Goal: Task Accomplishment & Management: Use online tool/utility

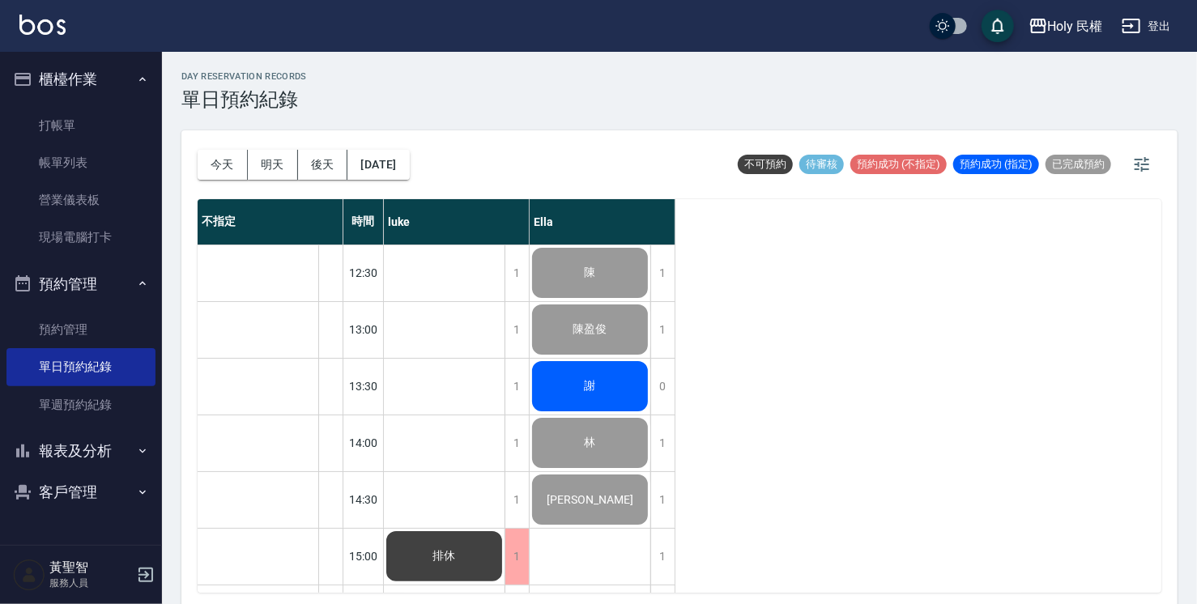
scroll to position [490, 0]
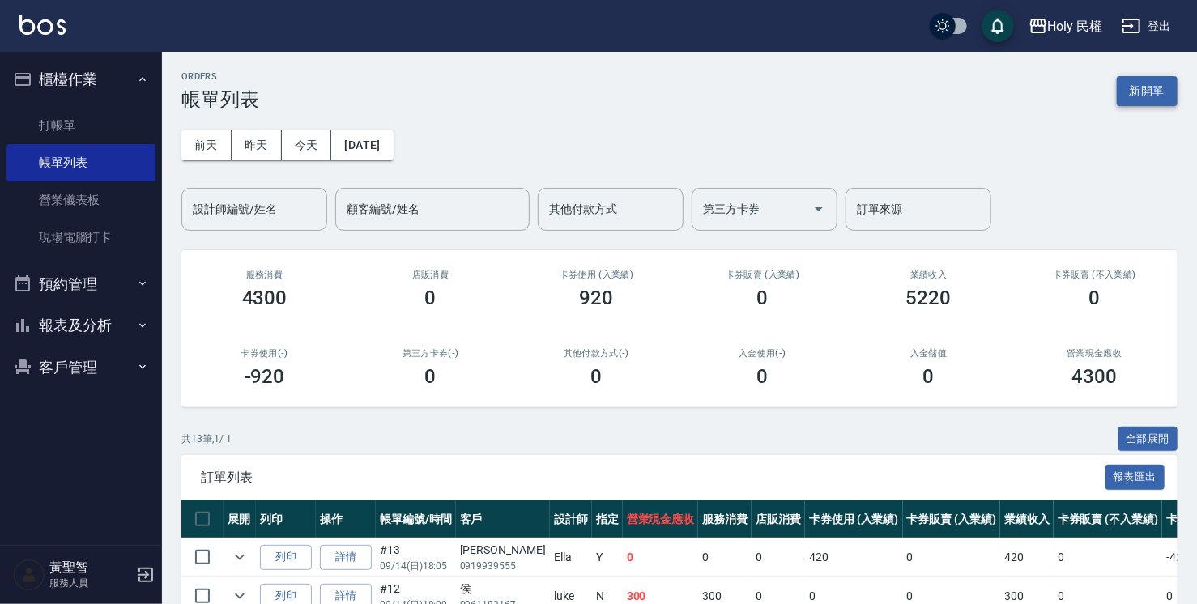
click at [1145, 85] on button "新開單" at bounding box center [1147, 91] width 61 height 30
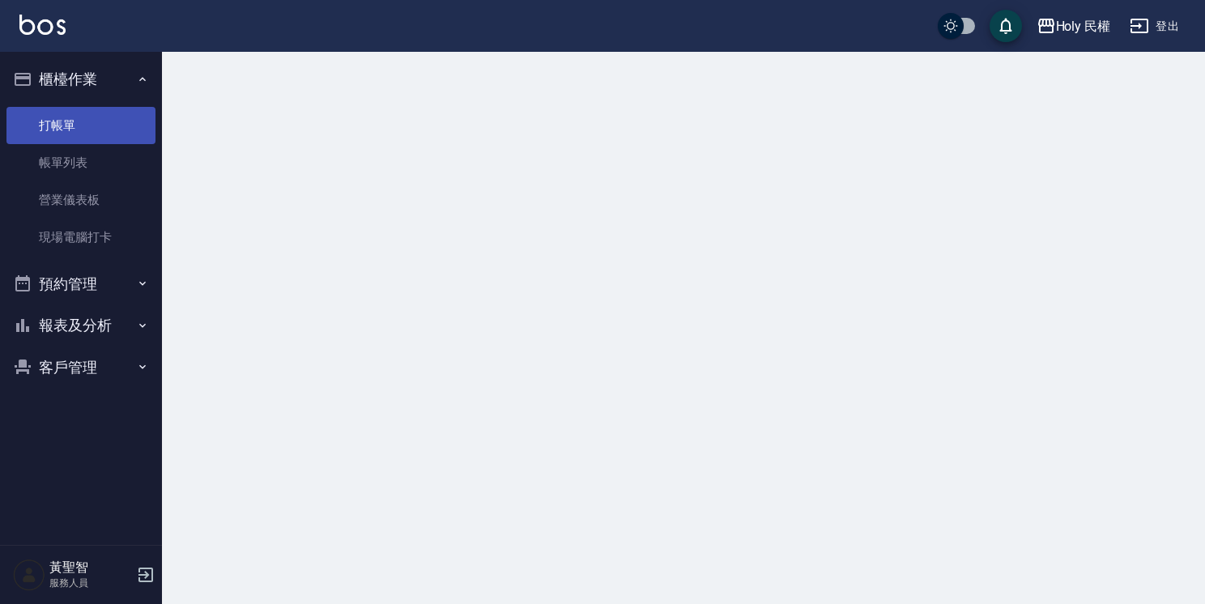
click at [56, 138] on link "打帳單" at bounding box center [80, 125] width 149 height 37
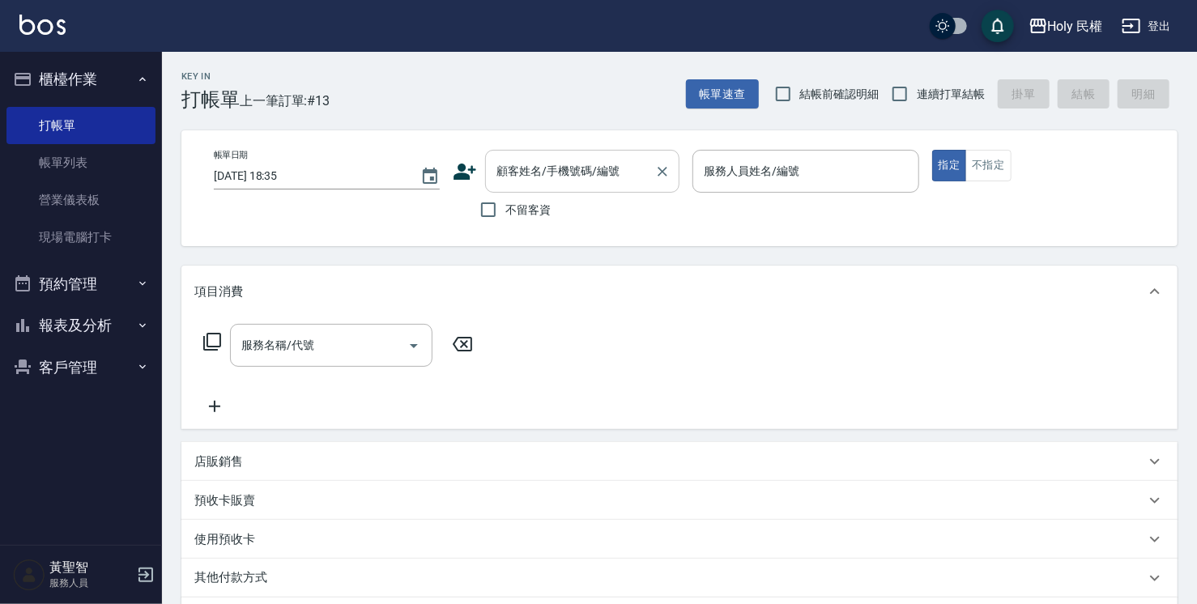
click at [597, 173] on input "顧客姓名/手機號碼/編號" at bounding box center [570, 171] width 156 height 28
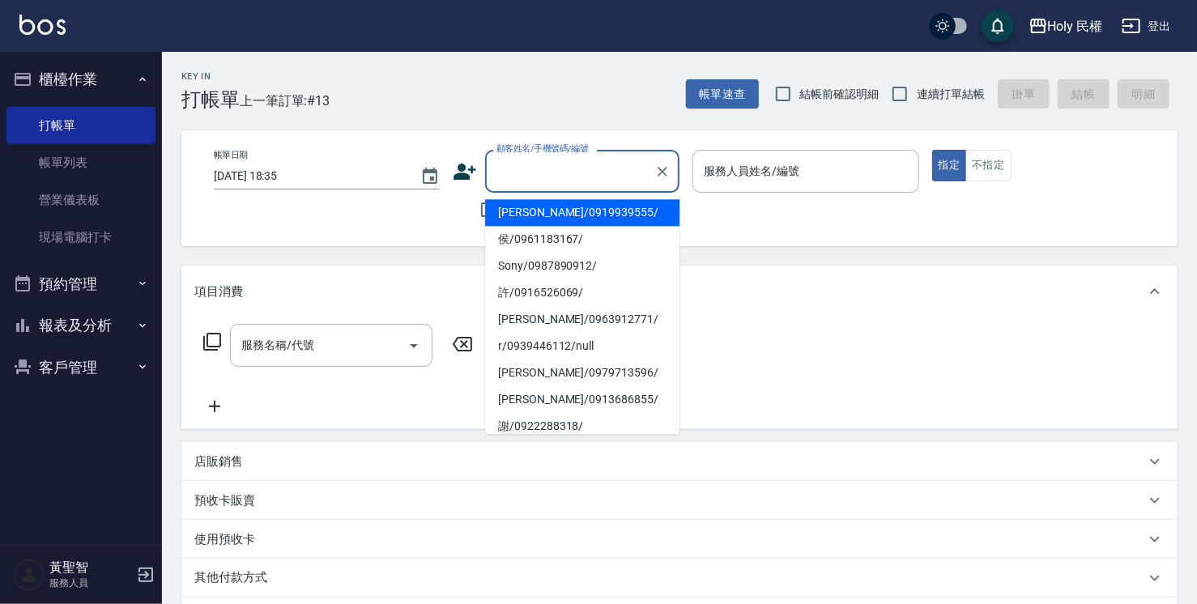
type input "ㄢ"
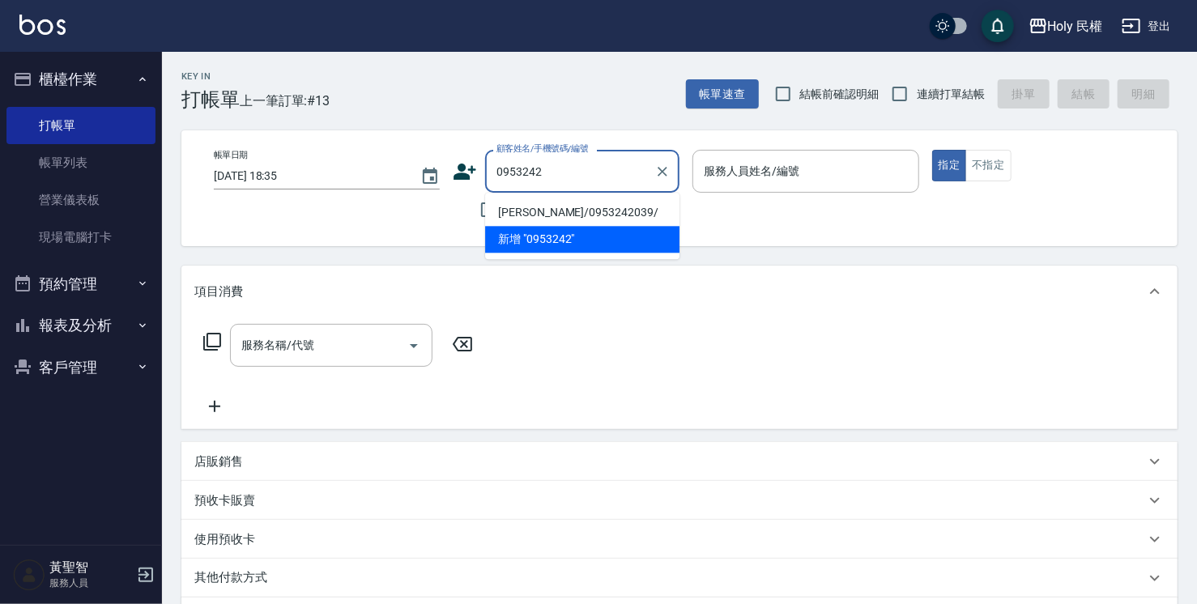
click at [604, 212] on li "鄭/0953242039/" at bounding box center [582, 212] width 194 height 27
type input "鄭/0953242039/"
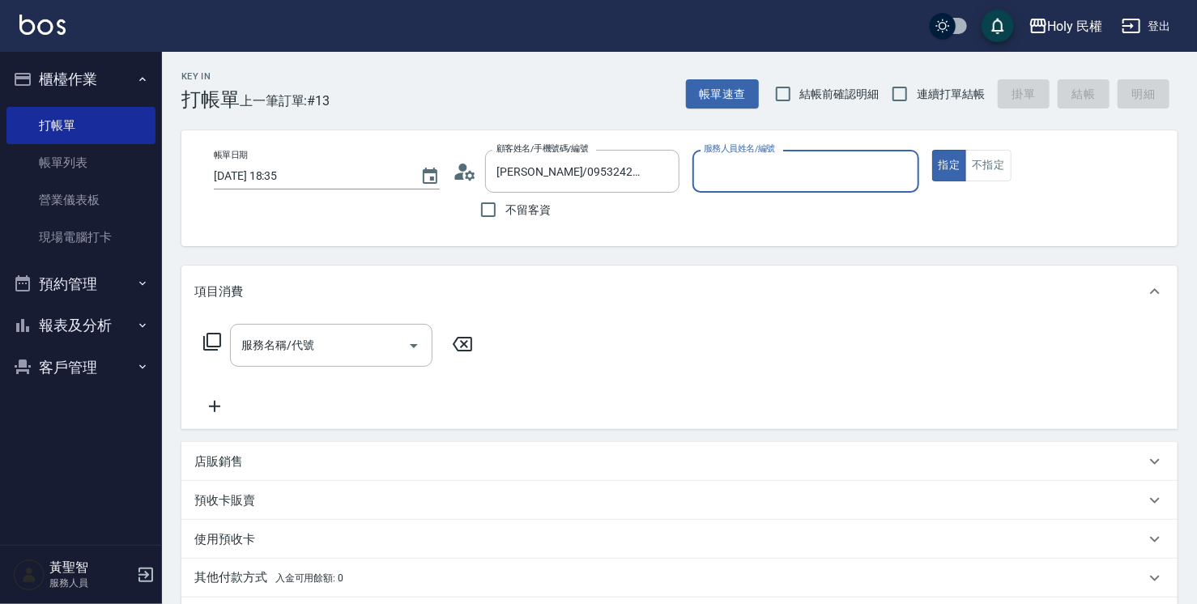
click at [755, 160] on input "服務人員姓名/編號" at bounding box center [805, 171] width 211 height 28
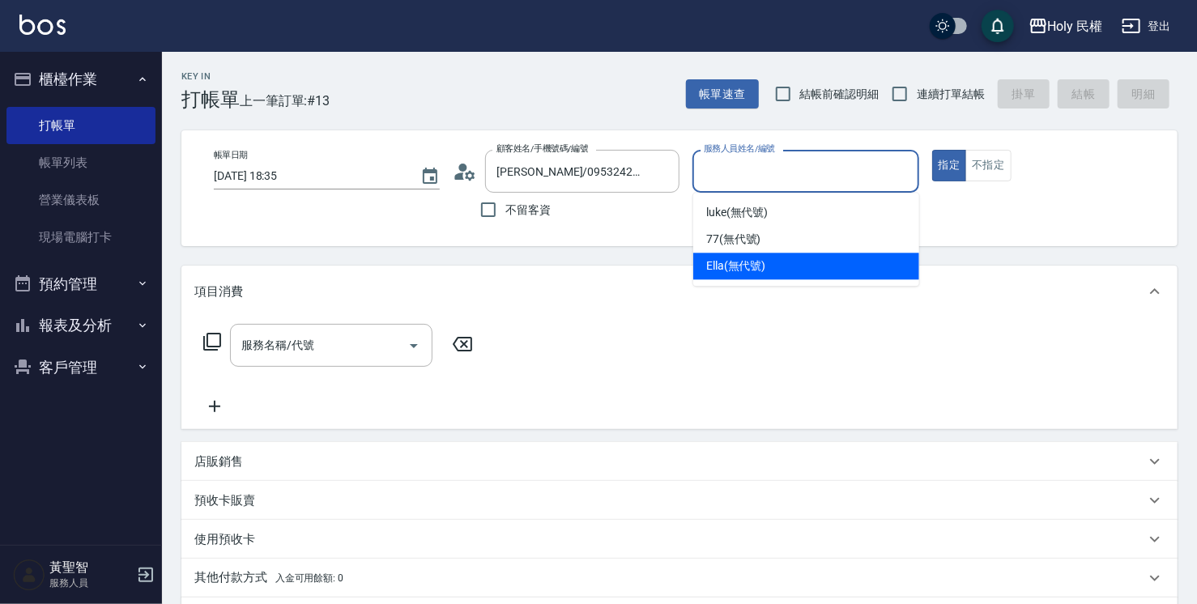
click at [709, 262] on span "Ella (無代號)" at bounding box center [736, 266] width 60 height 17
type input "Ella(無代號)"
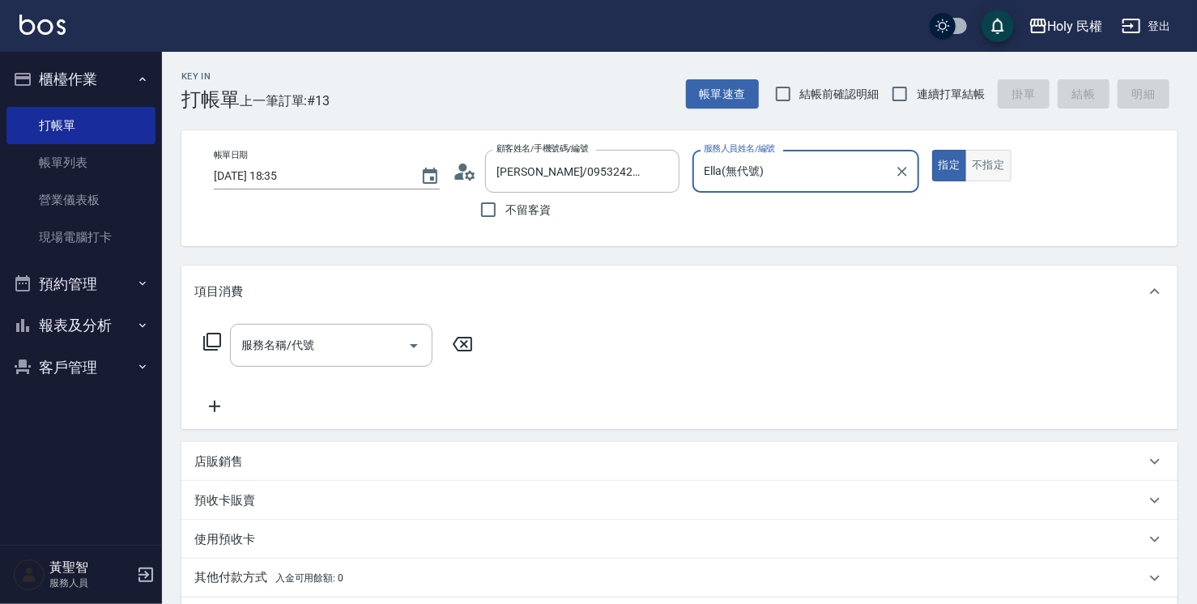
click at [986, 167] on button "不指定" at bounding box center [987, 166] width 45 height 32
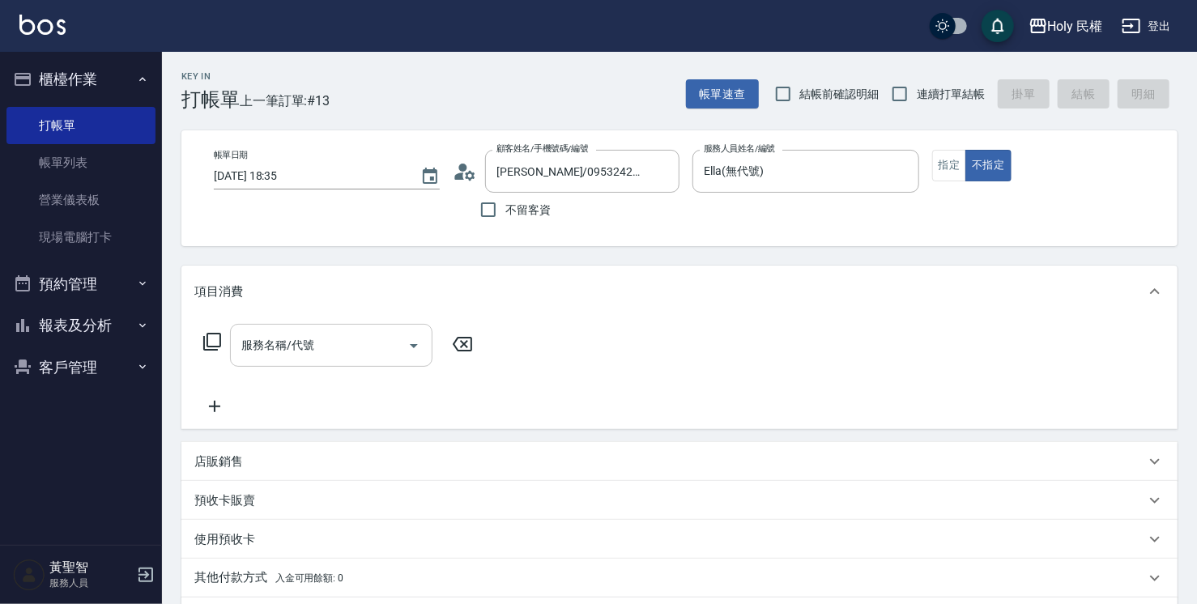
click at [295, 344] on input "服務名稱/代號" at bounding box center [319, 345] width 164 height 28
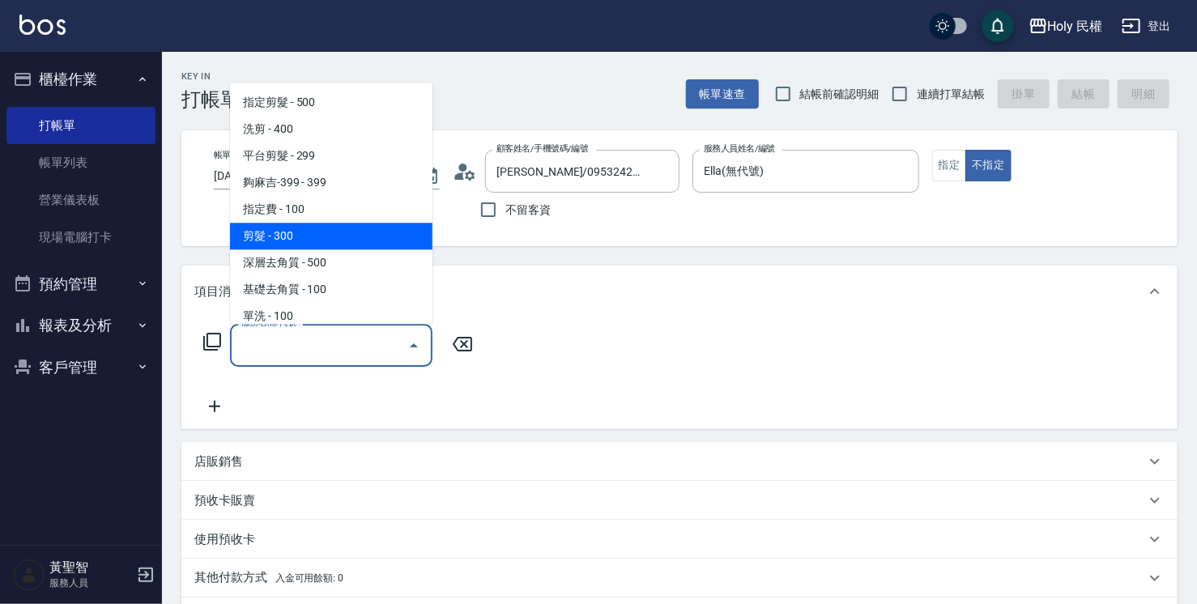
click at [343, 230] on span "剪髮 - 300" at bounding box center [331, 236] width 202 height 27
type input "剪髮(C02)"
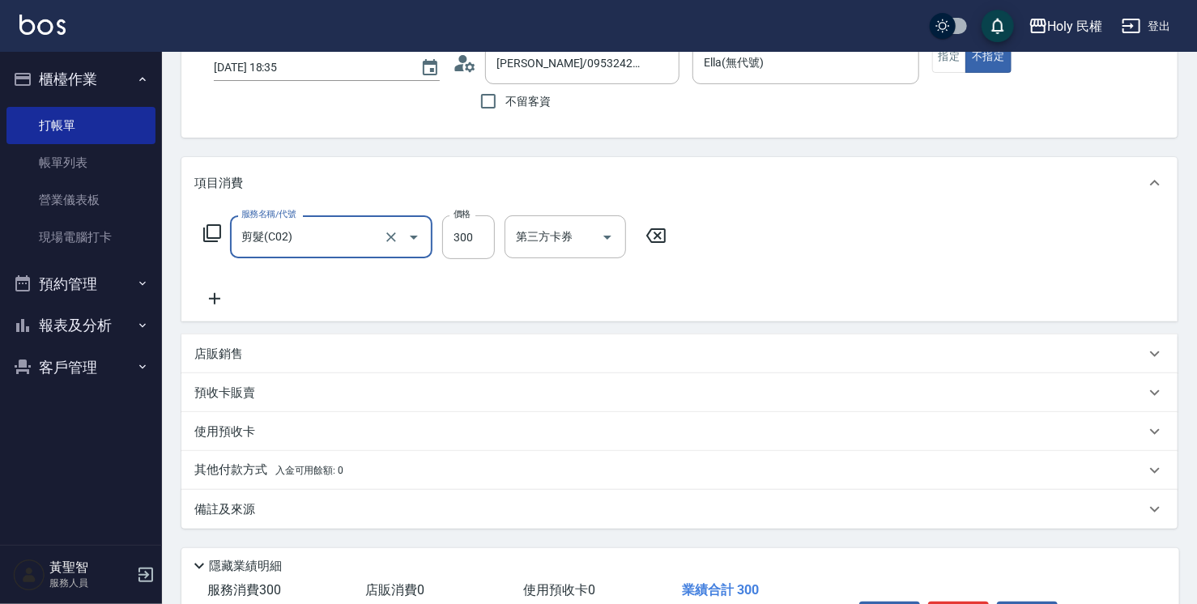
scroll to position [214, 0]
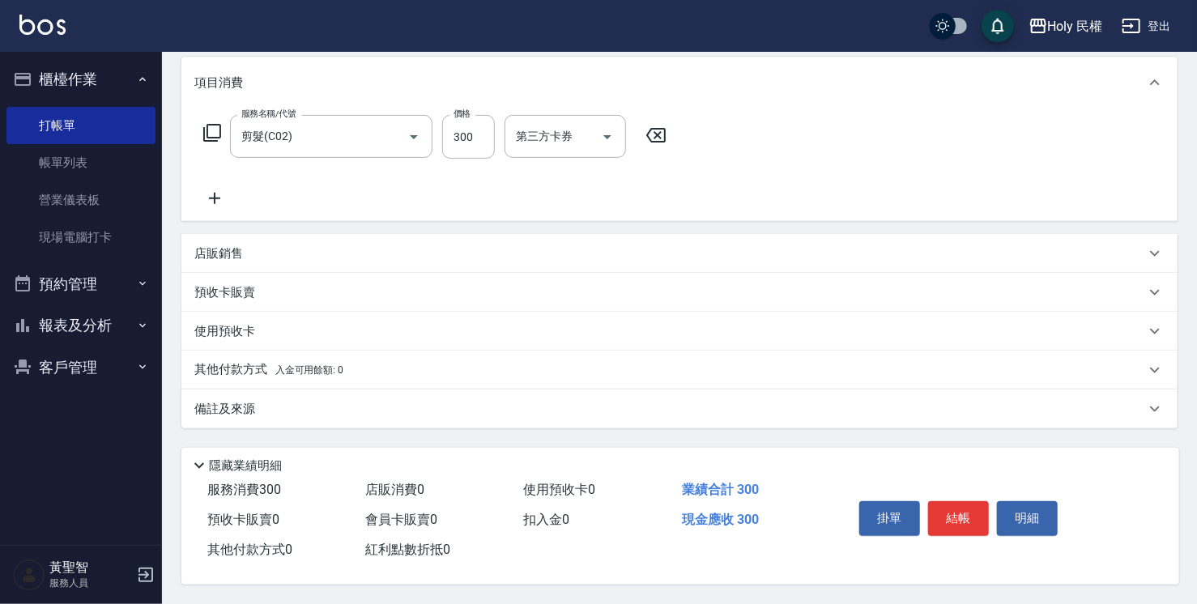
click at [460, 401] on div "備註及來源" at bounding box center [669, 409] width 951 height 17
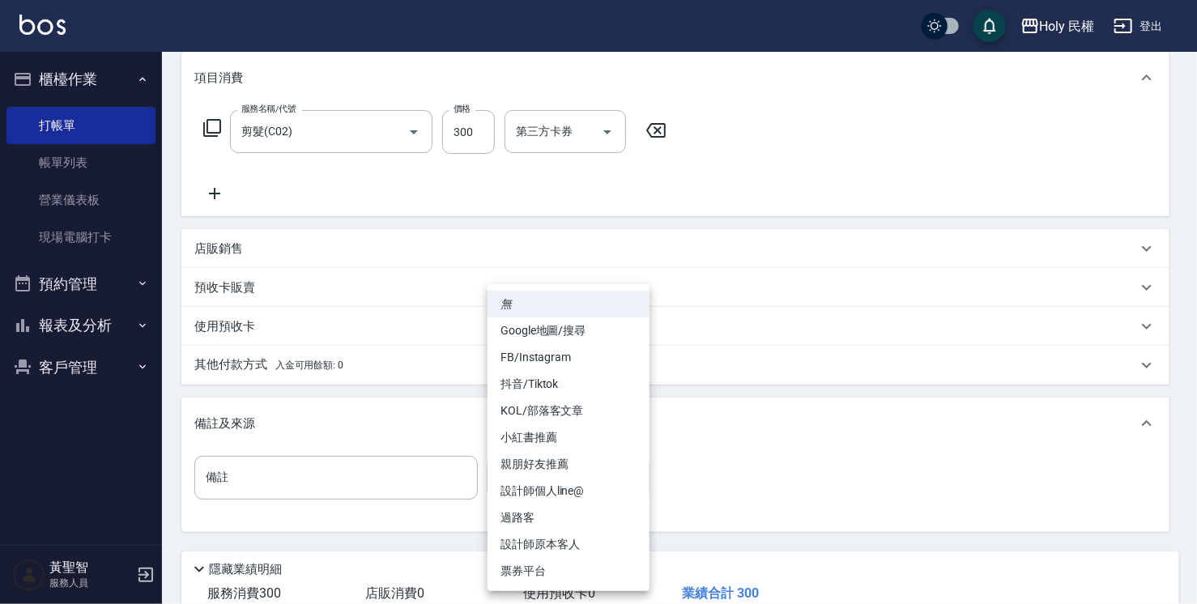
click at [530, 491] on body "Holy 民權 登出 櫃檯作業 打帳單 帳單列表 營業儀表板 現場電腦打卡 預約管理 預約管理 單日預約紀錄 單週預約紀錄 報表及分析 報表目錄 店家日報表 …" at bounding box center [598, 247] width 1197 height 922
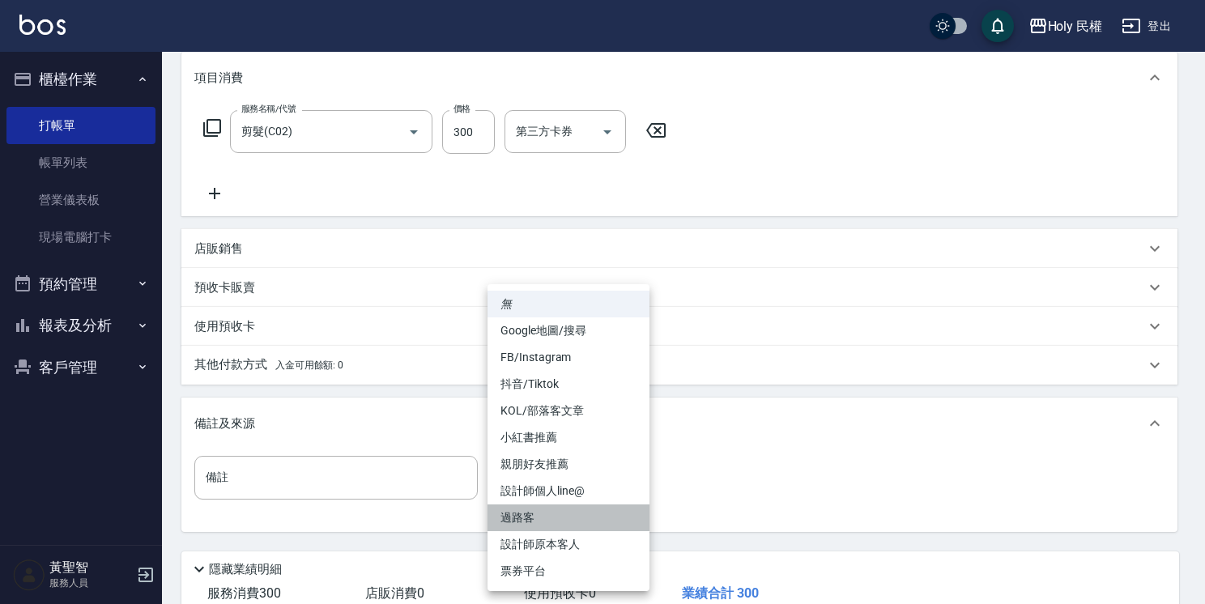
click at [565, 523] on li "過路客" at bounding box center [569, 518] width 162 height 27
type input "過路客"
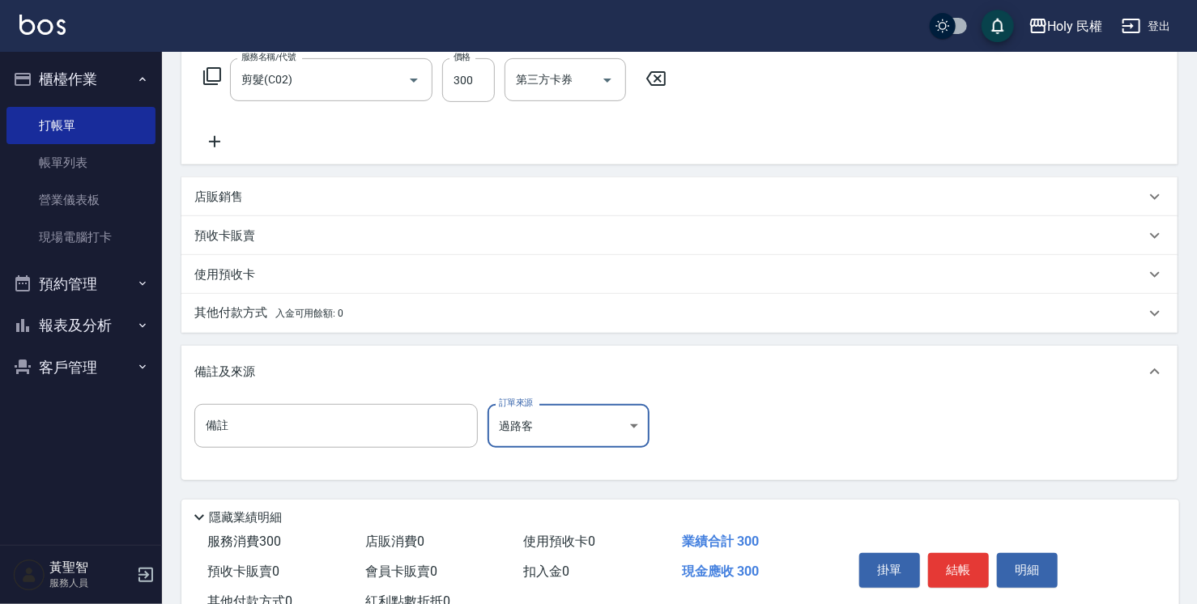
scroll to position [322, 0]
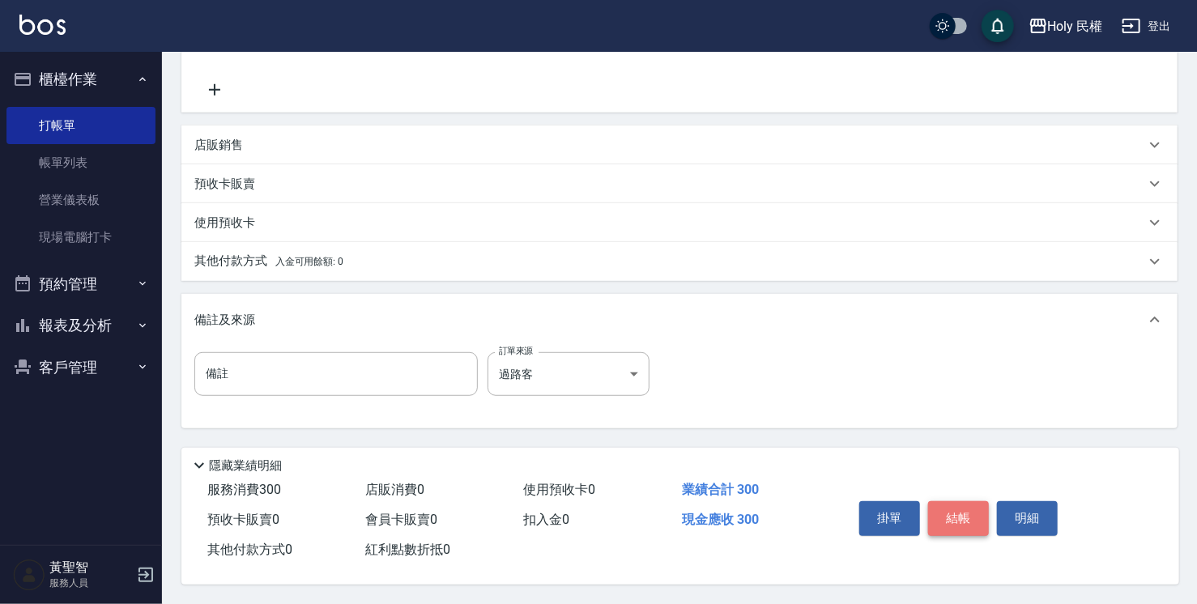
click at [943, 511] on button "結帳" at bounding box center [958, 518] width 61 height 34
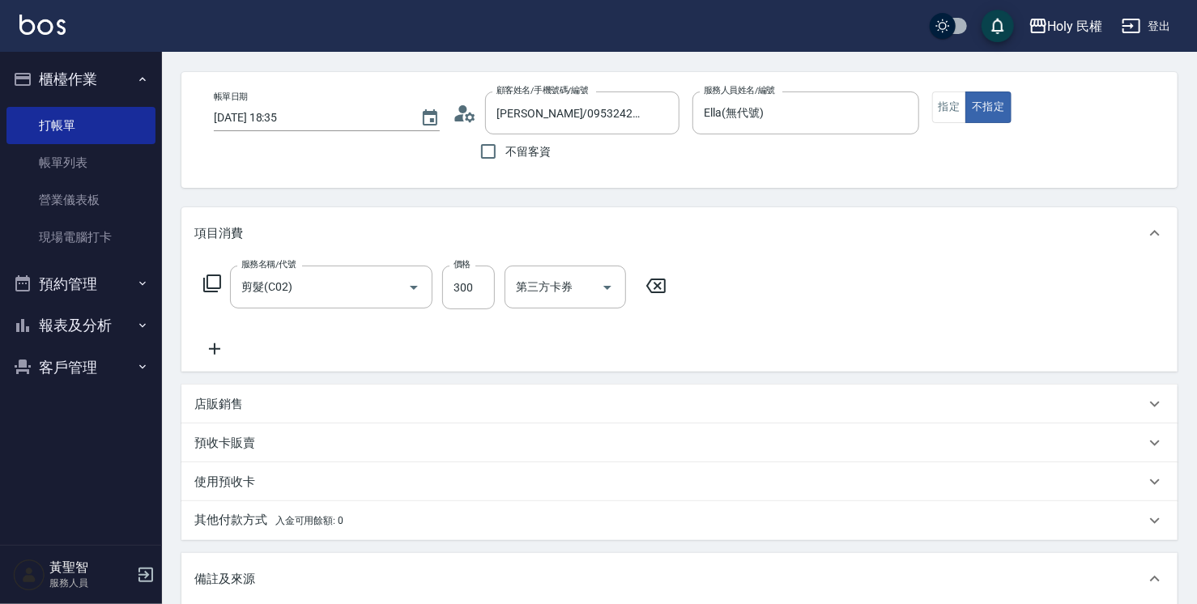
scroll to position [0, 0]
